Goal: Task Accomplishment & Management: Use online tool/utility

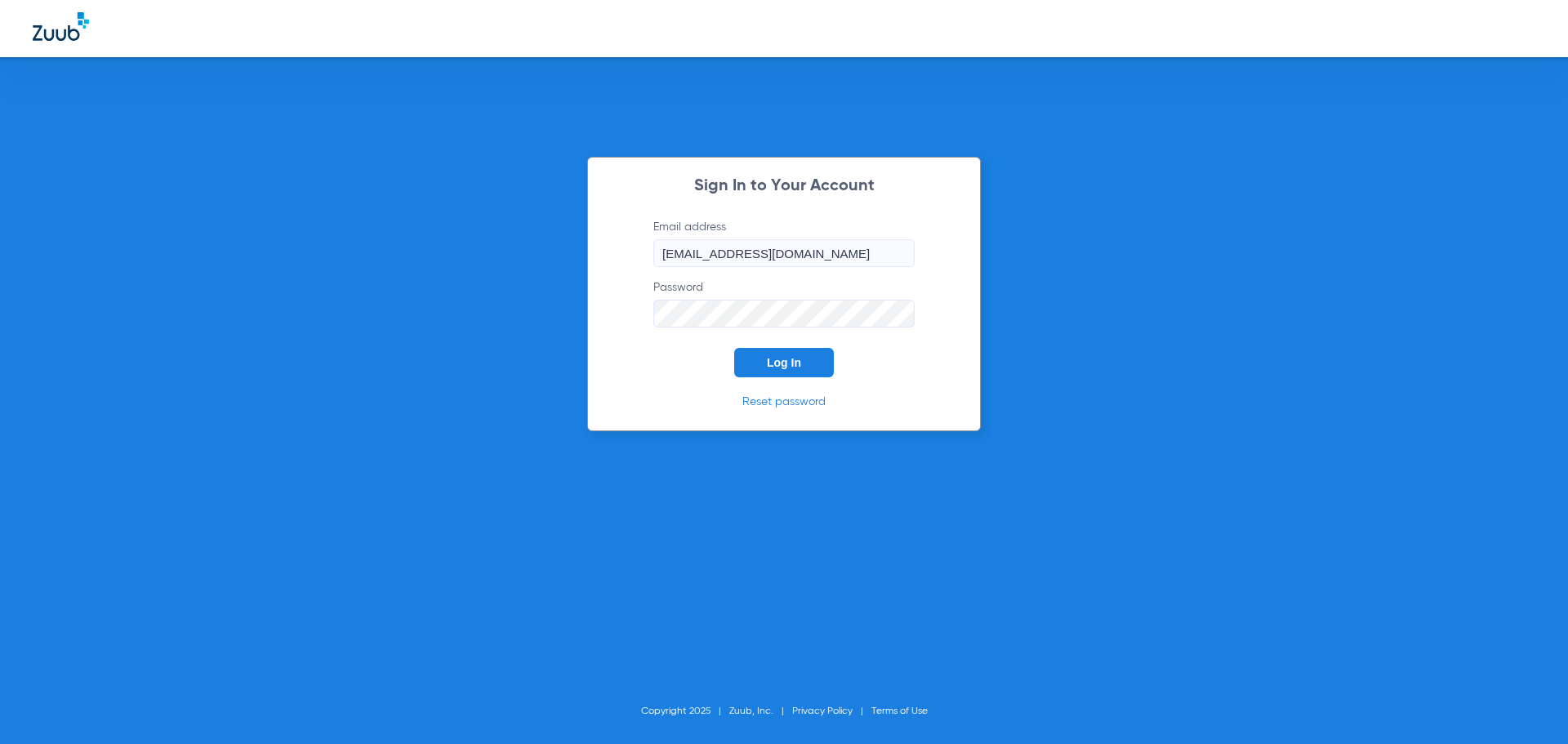
click at [798, 363] on span "Log In" at bounding box center [784, 362] width 34 height 13
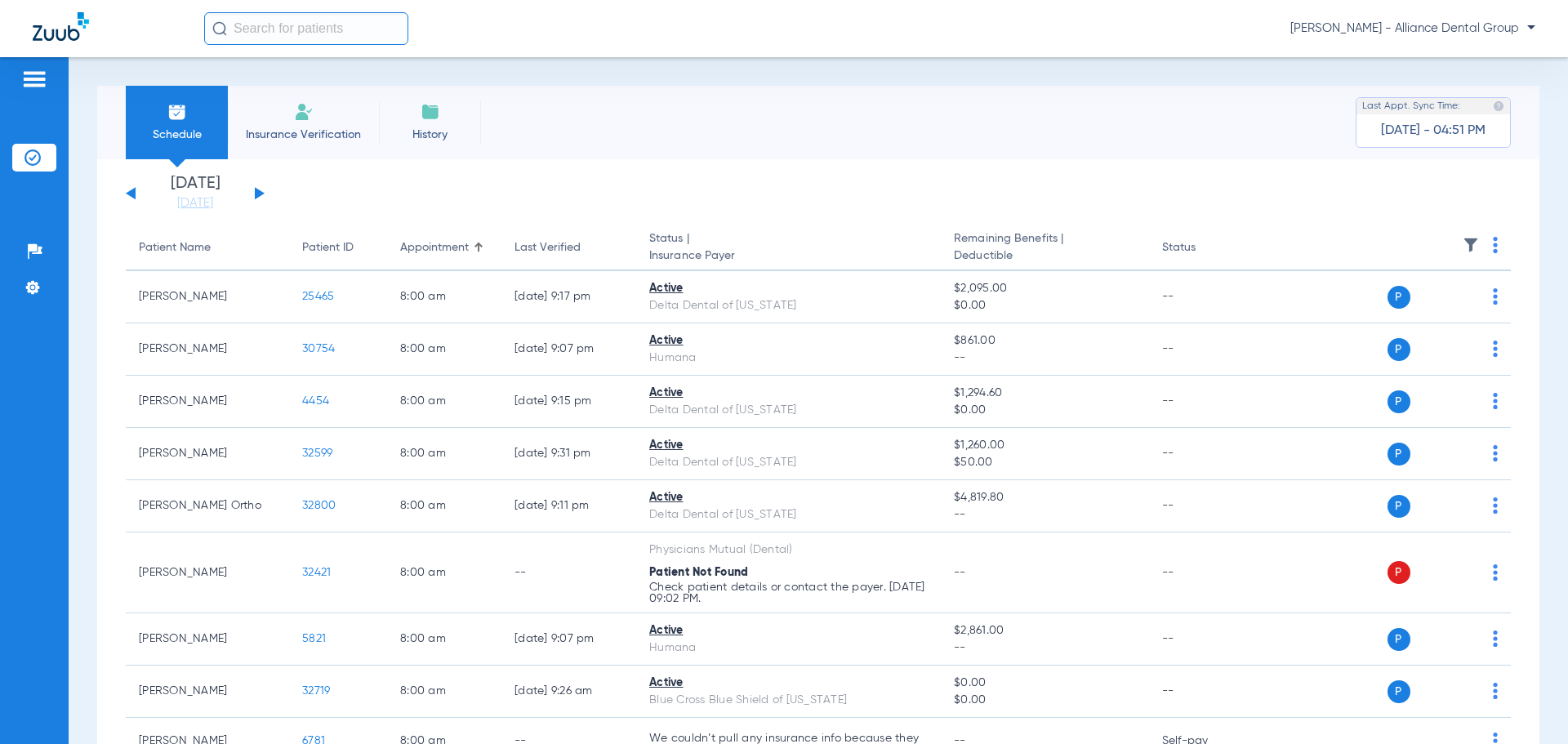
click at [314, 124] on li "Insurance Verification" at bounding box center [304, 123] width 152 height 74
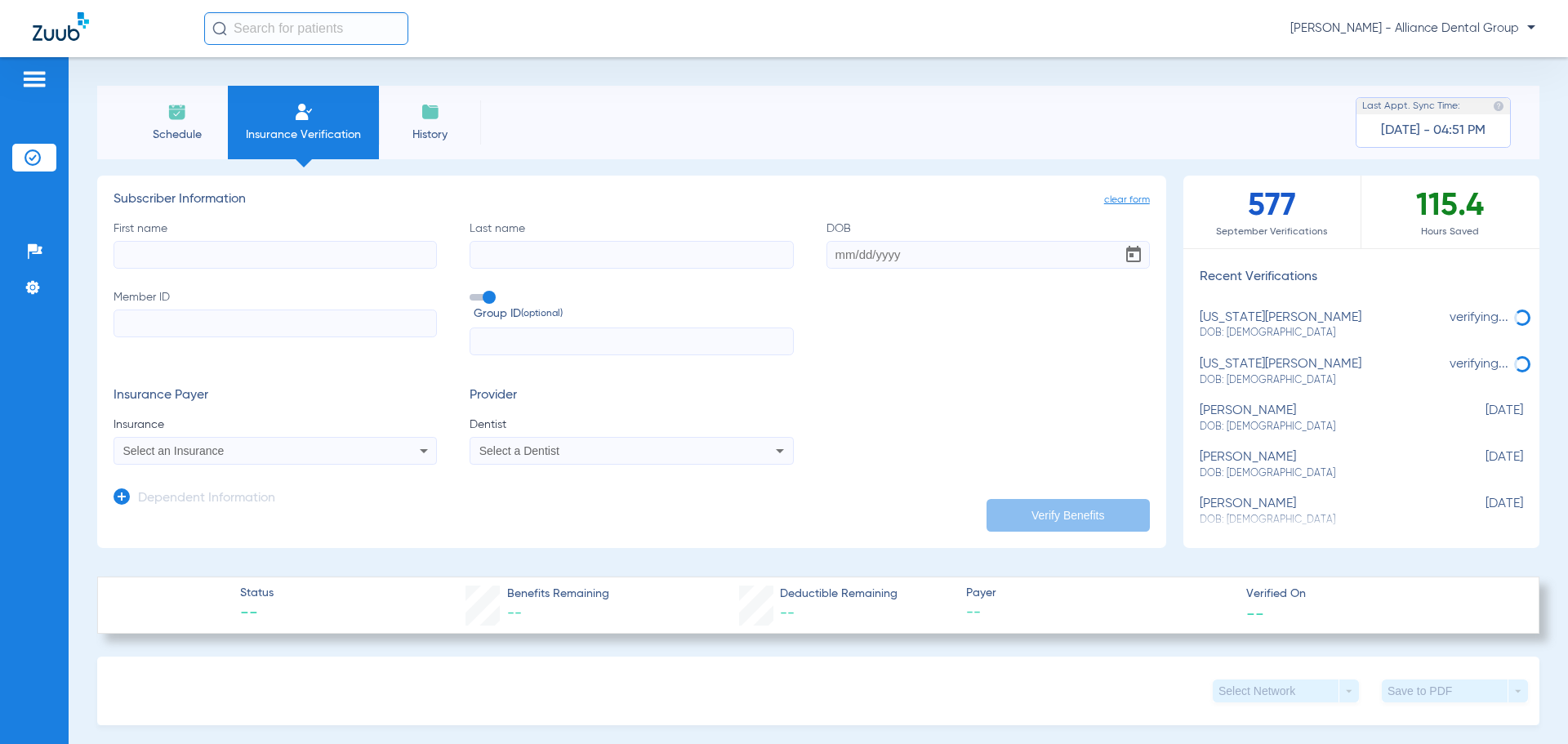
click at [192, 260] on input "First name" at bounding box center [275, 255] width 323 height 28
type input "[PERSON_NAME]"
type input "gage"
type input "[DATE]"
type input "949607352"
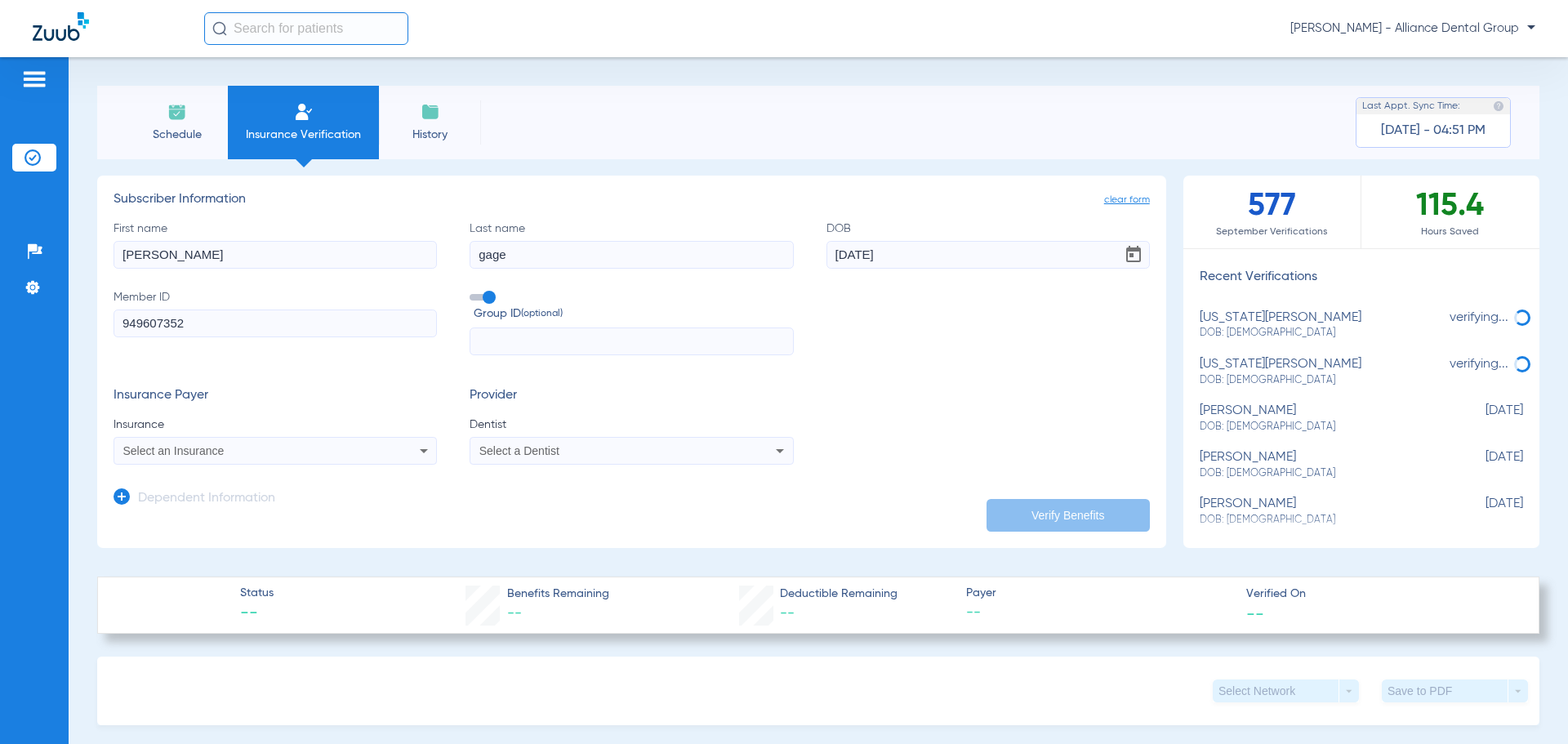
click at [420, 448] on icon at bounding box center [424, 451] width 20 height 20
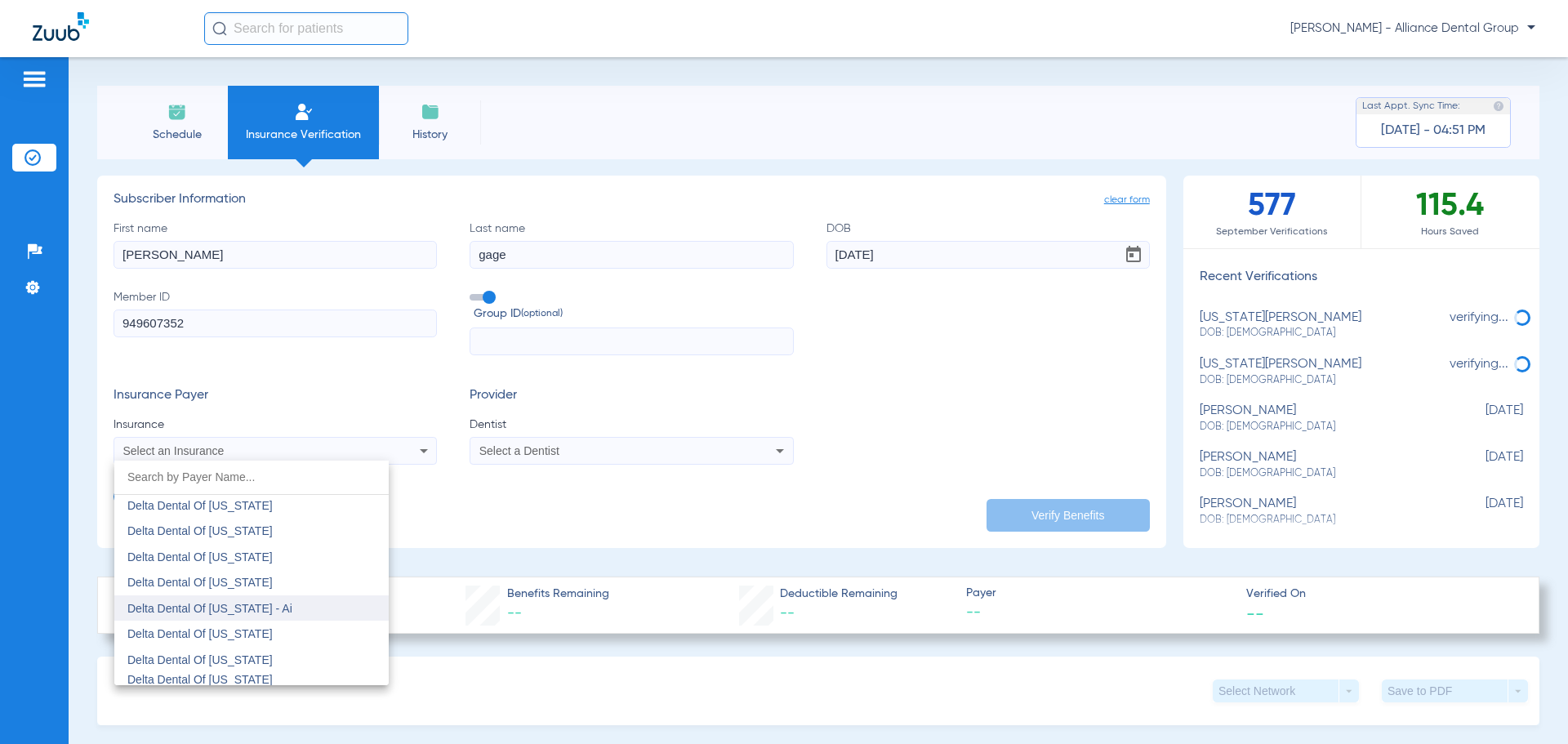
scroll to position [3595, 0]
click at [264, 591] on mat-option "Delta Dental Of [US_STATE]" at bounding box center [251, 594] width 274 height 26
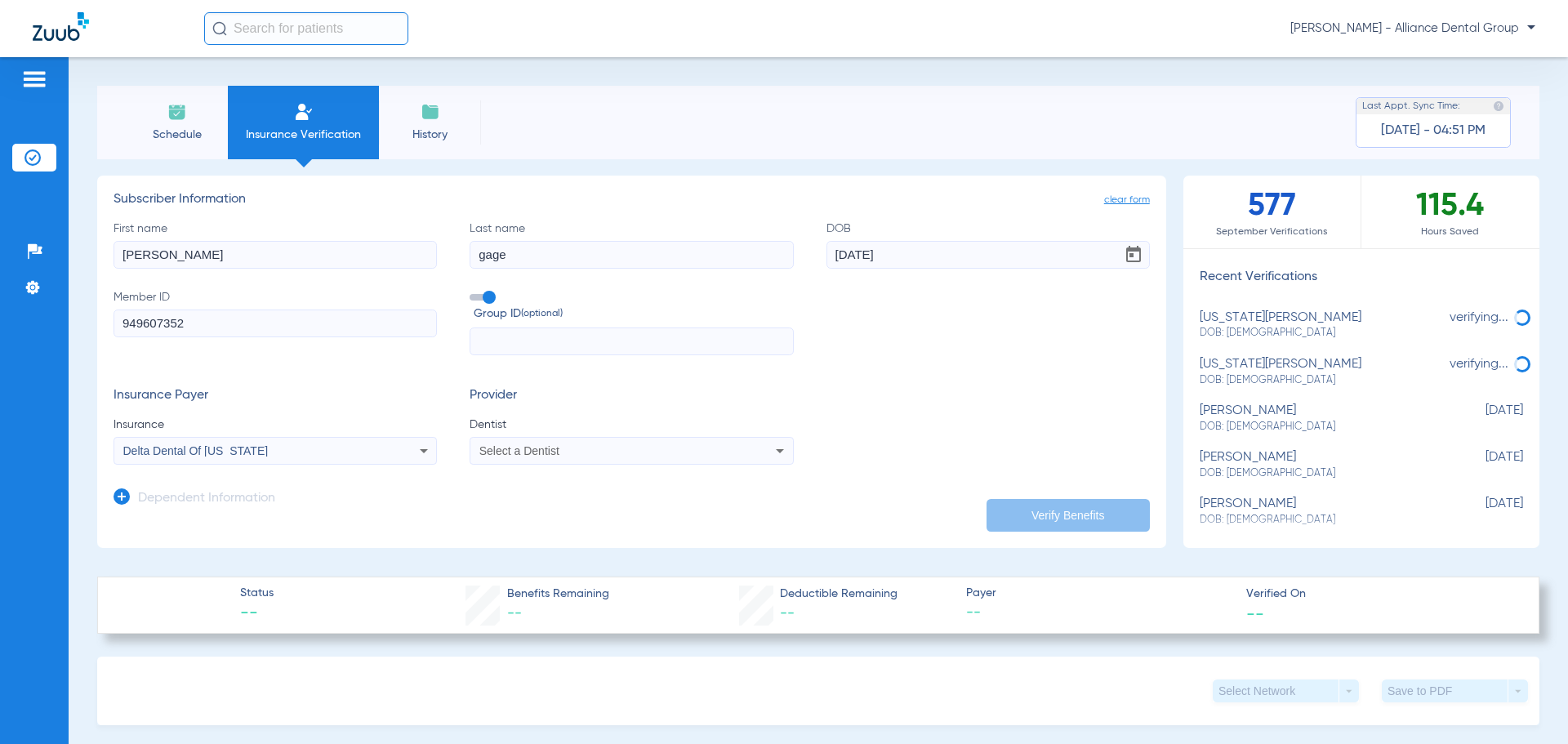
click at [776, 452] on icon at bounding box center [780, 452] width 8 height 4
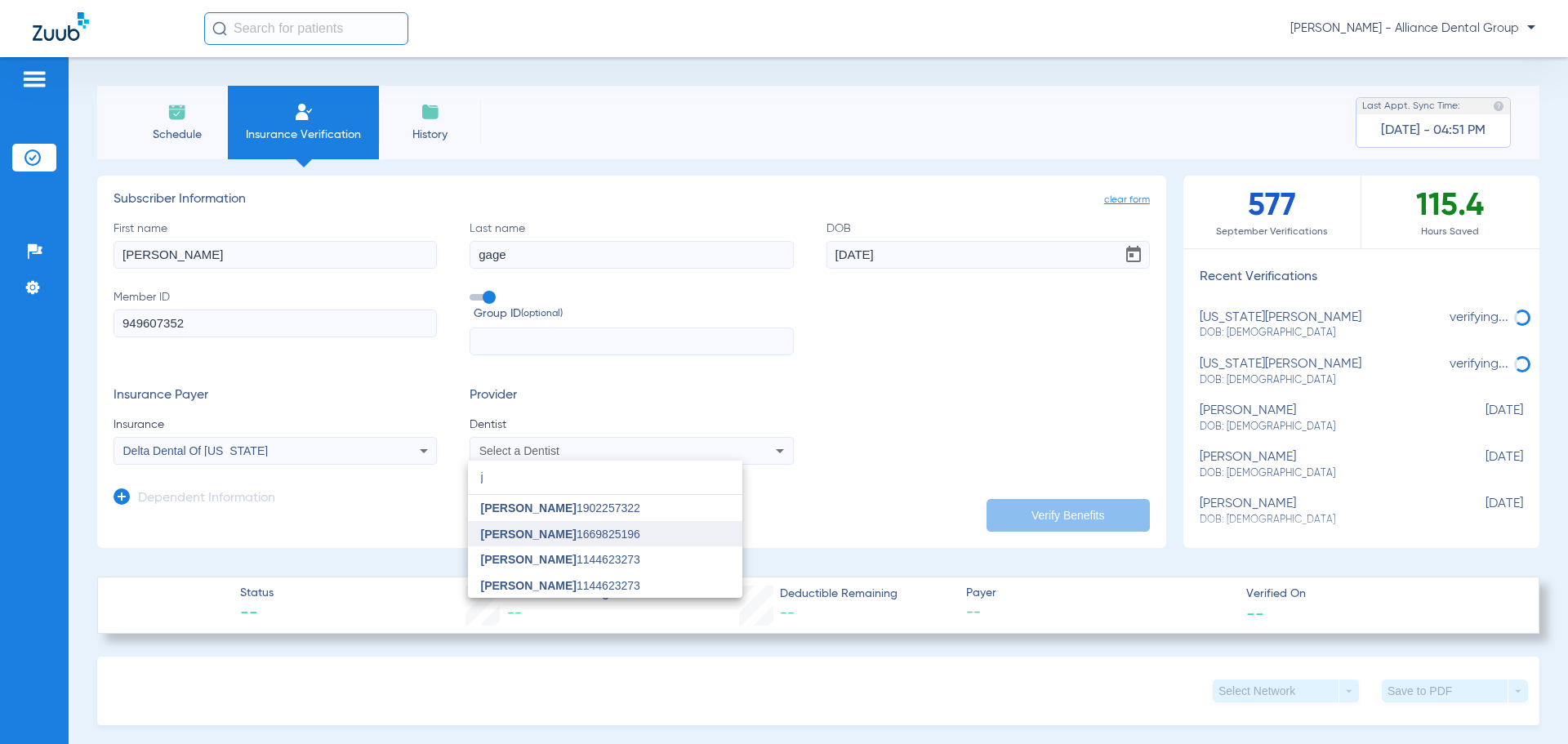
type input "j"
click at [599, 531] on span "[PERSON_NAME] 1669825196" at bounding box center [561, 534] width 159 height 11
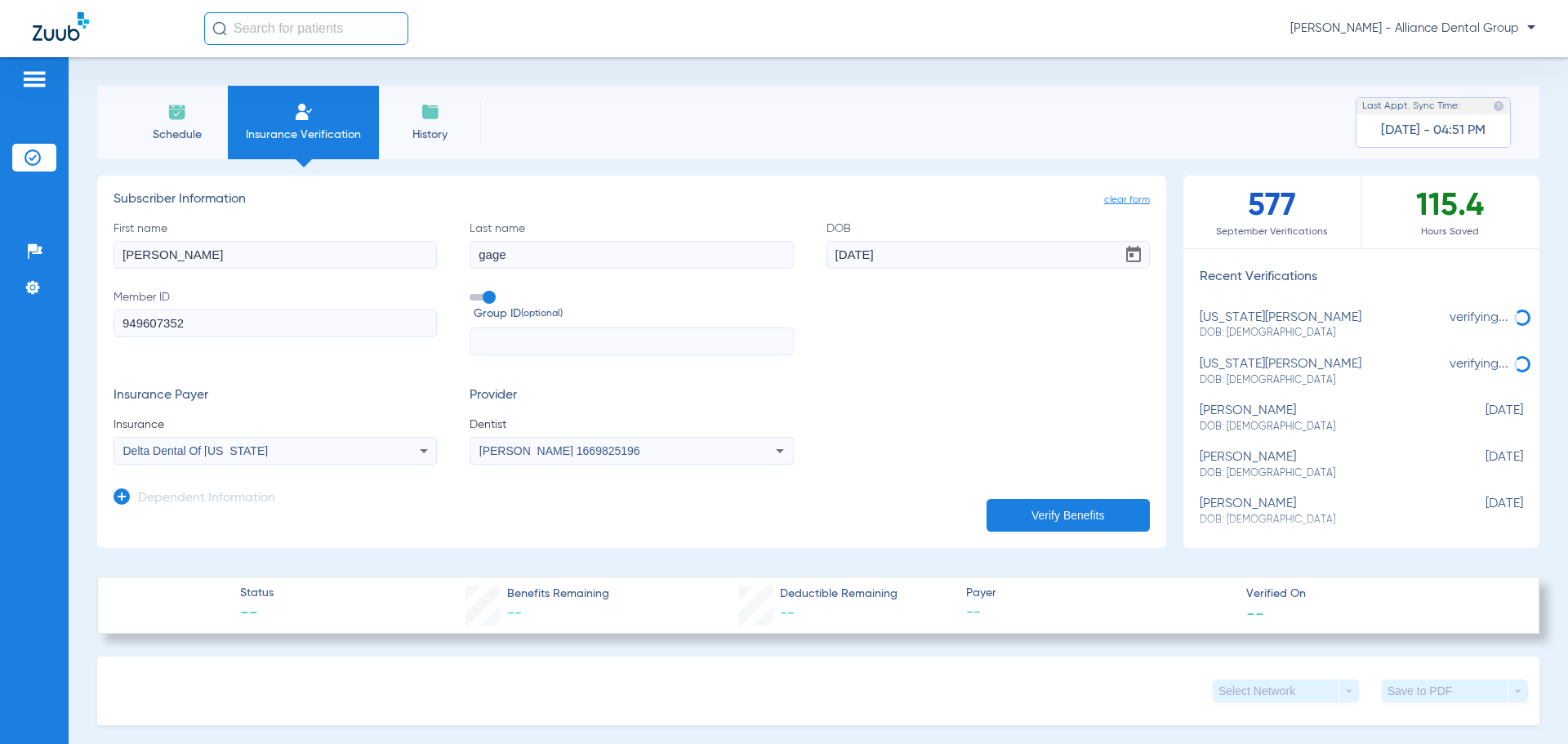
click at [1073, 516] on button "Verify Benefits" at bounding box center [1069, 516] width 163 height 33
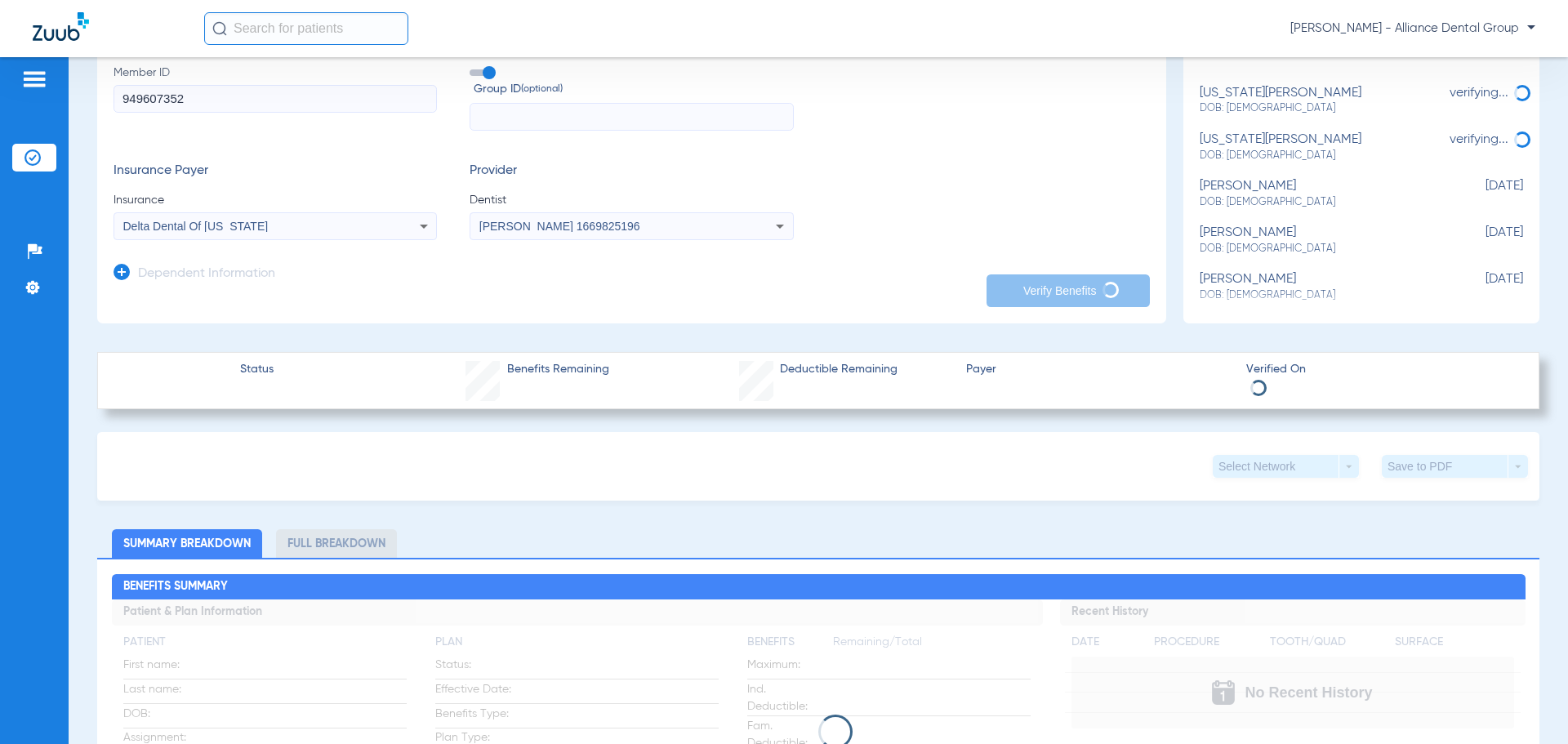
scroll to position [245, 0]
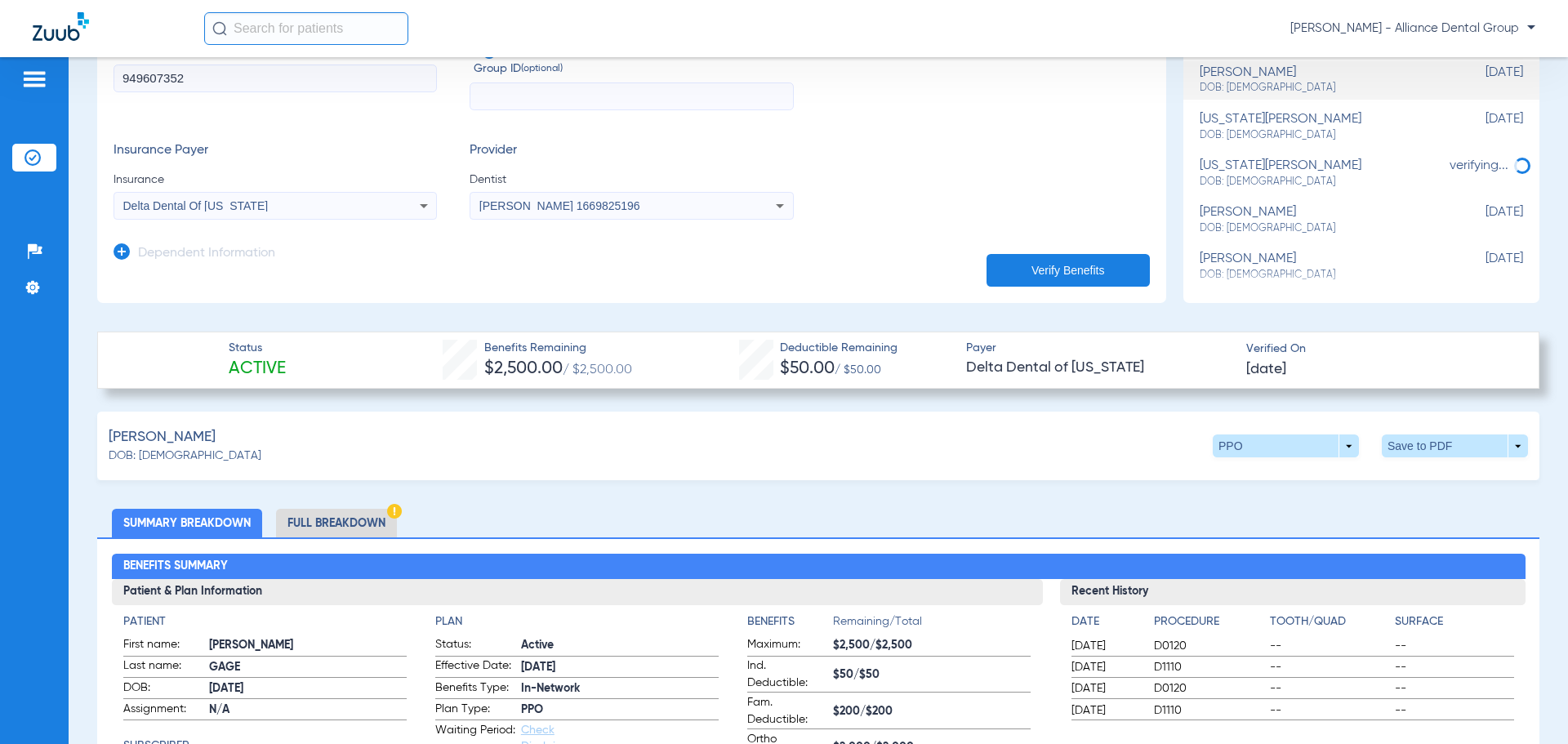
click at [328, 518] on li "Full Breakdown" at bounding box center [336, 523] width 121 height 29
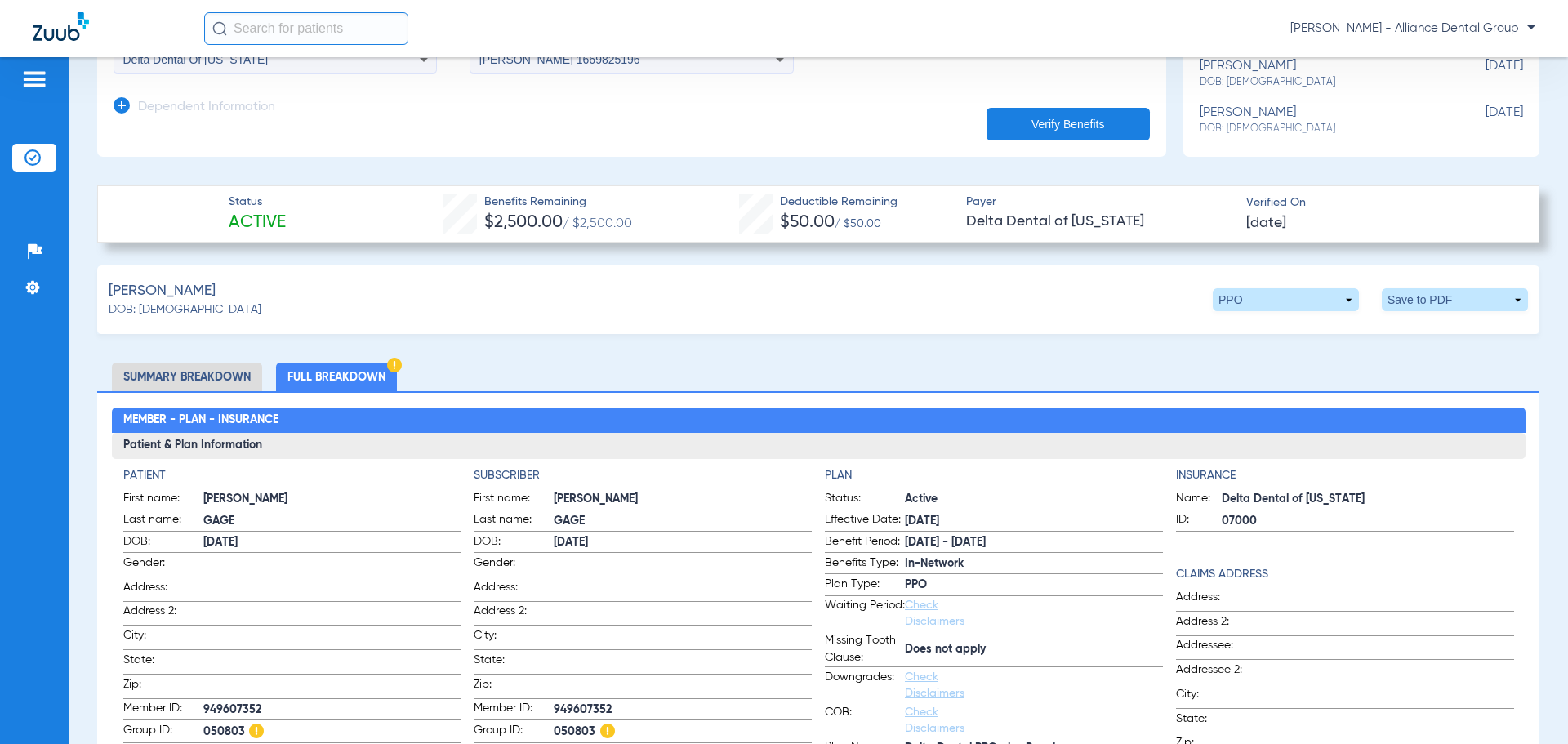
scroll to position [409, 0]
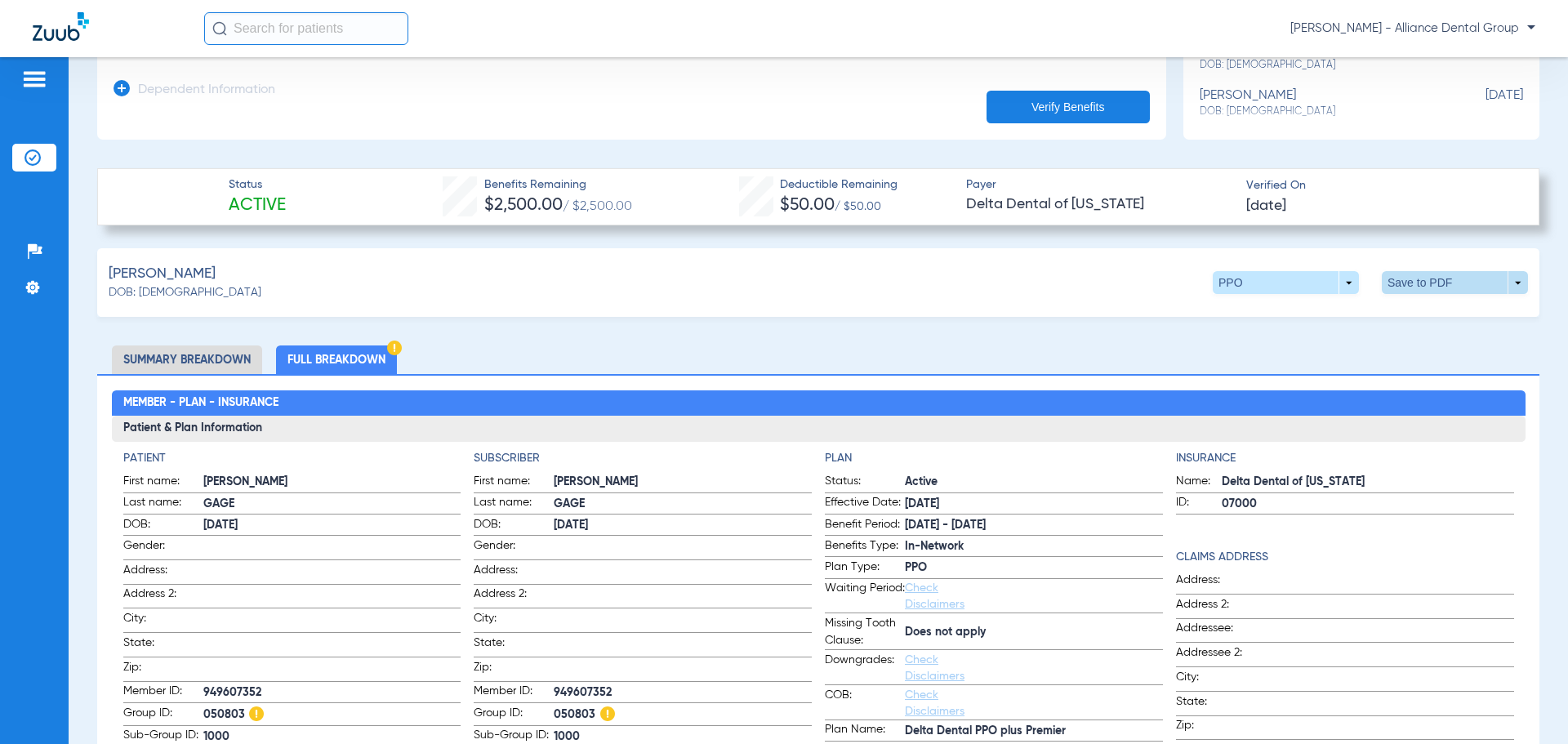
click at [1503, 279] on span at bounding box center [1454, 282] width 147 height 23
click at [1303, 312] on span "Save to PDF" at bounding box center [1320, 313] width 65 height 11
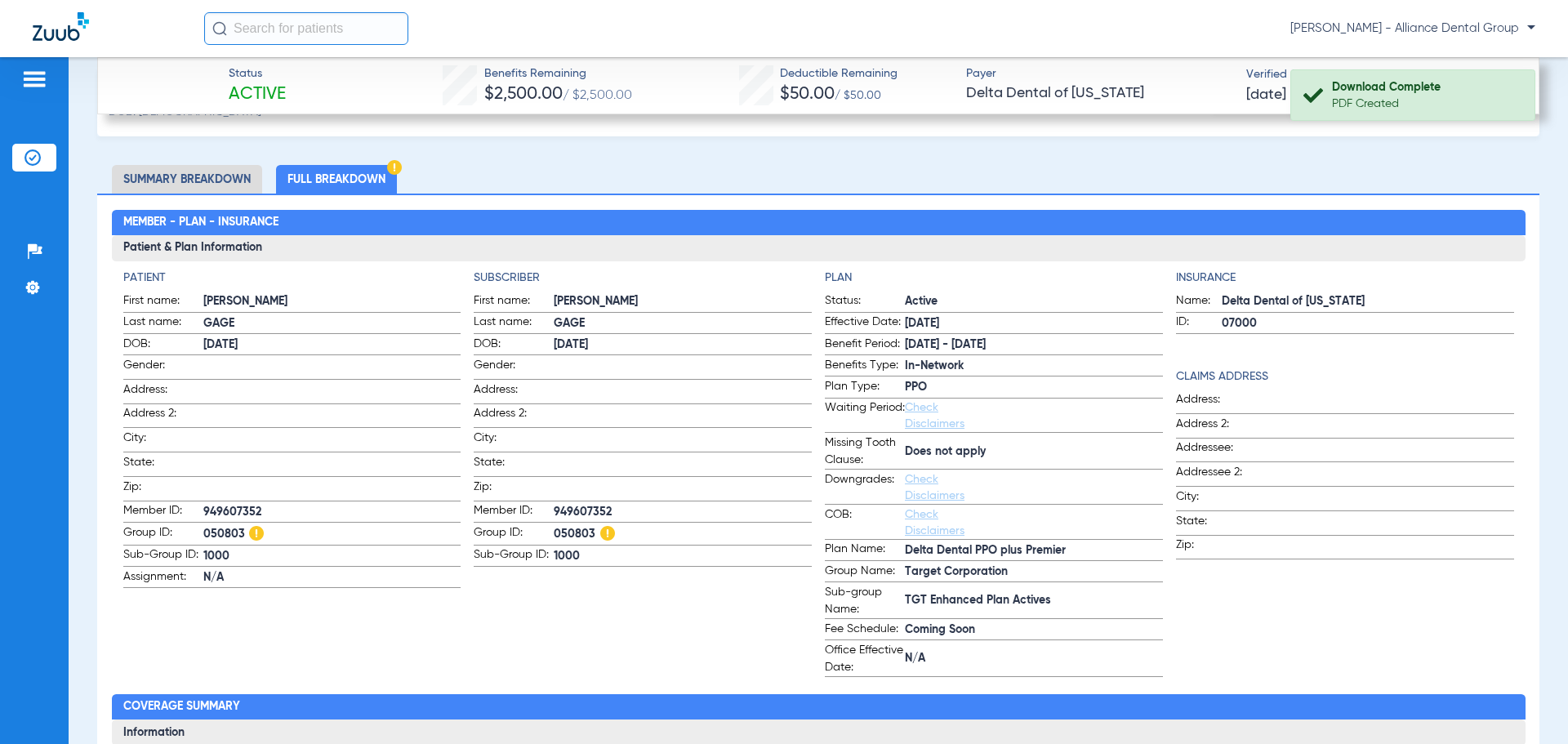
scroll to position [653, 0]
